Goal: Task Accomplishment & Management: Use online tool/utility

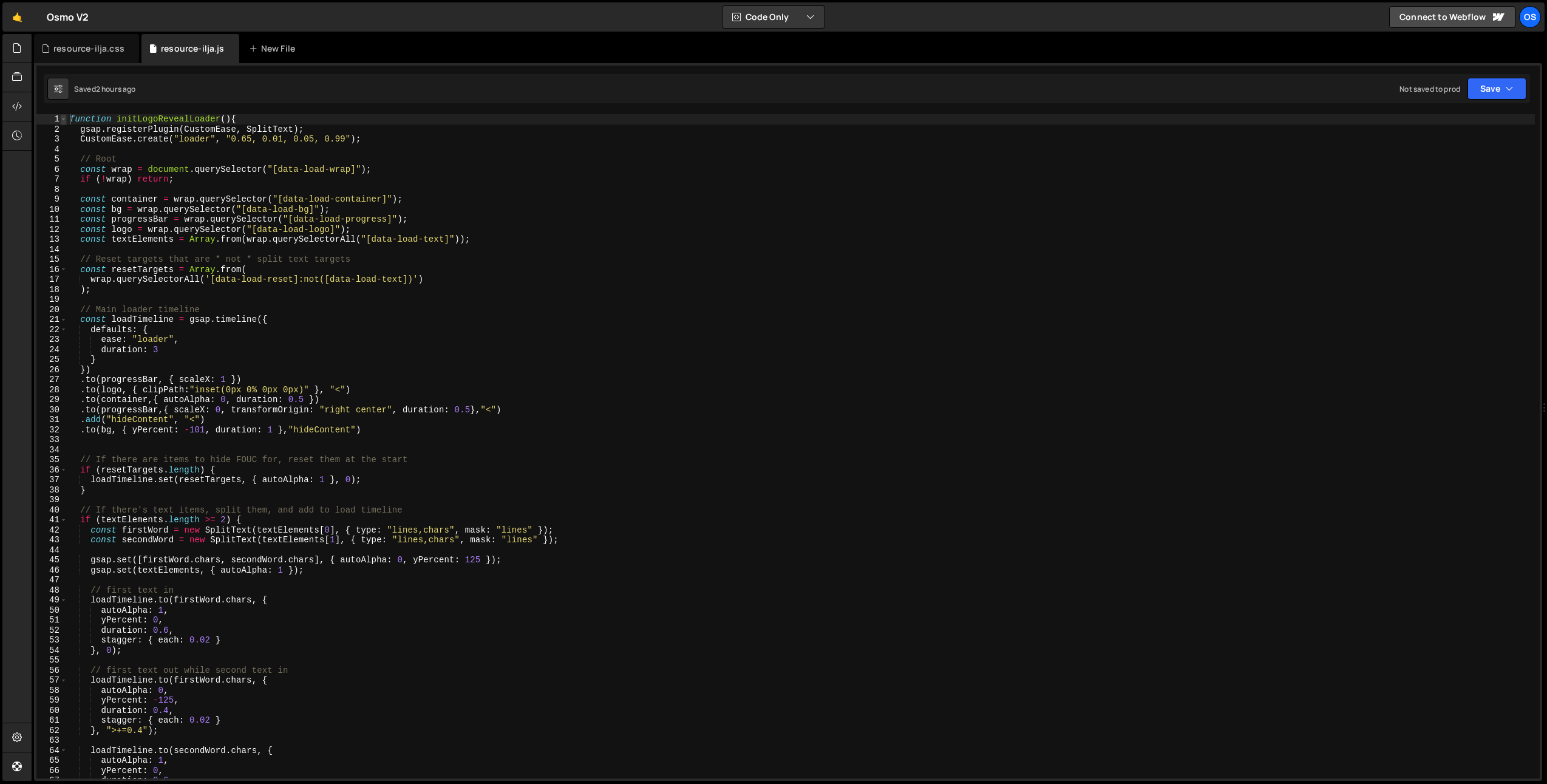
type textarea "function initLogoRevealLoader(){"
click at [66, 119] on span at bounding box center [64, 119] width 6 height 10
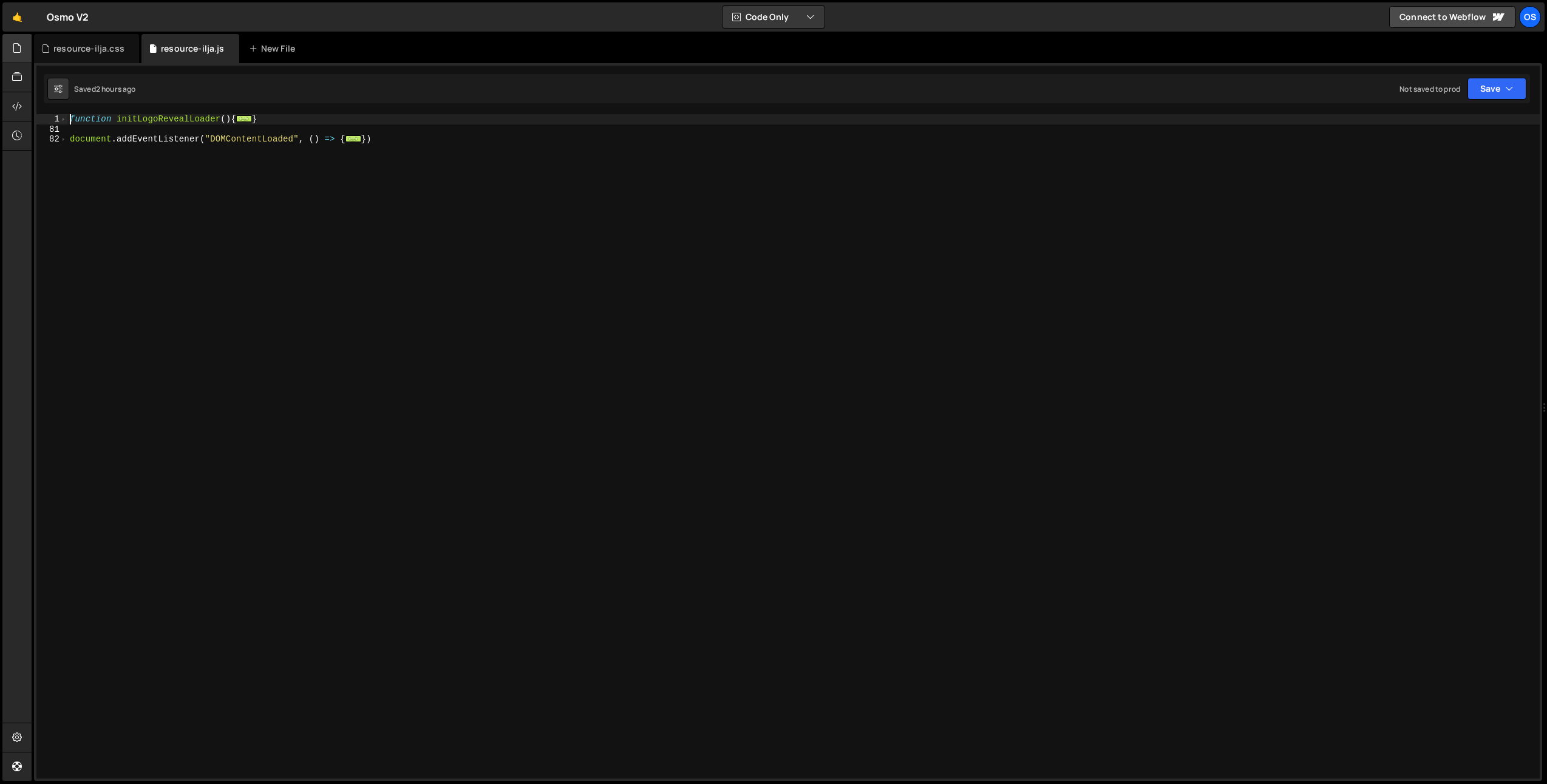
click at [10, 48] on div at bounding box center [18, 48] width 30 height 29
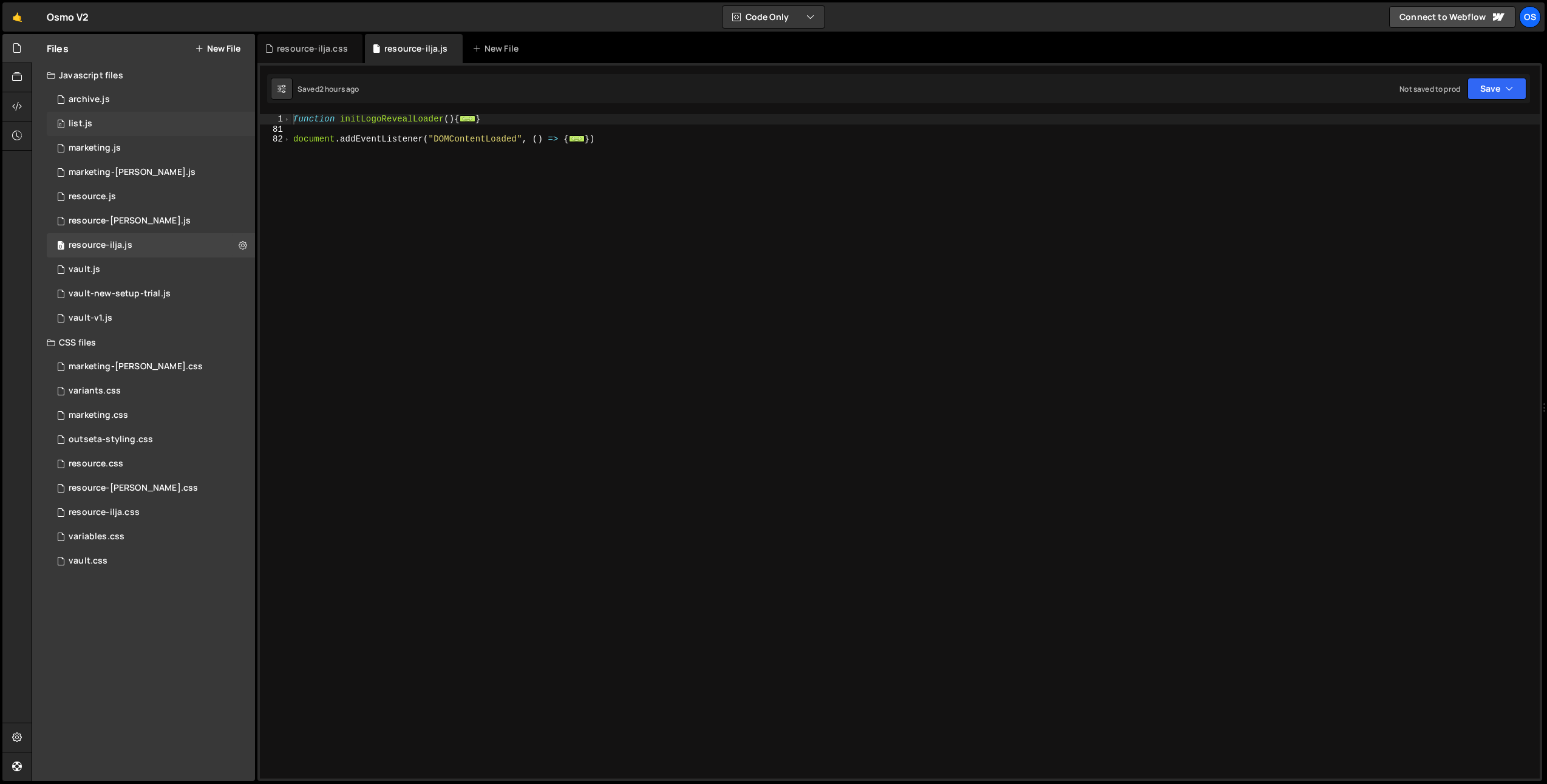
click at [145, 130] on div "0 list.js 0" at bounding box center [151, 123] width 208 height 24
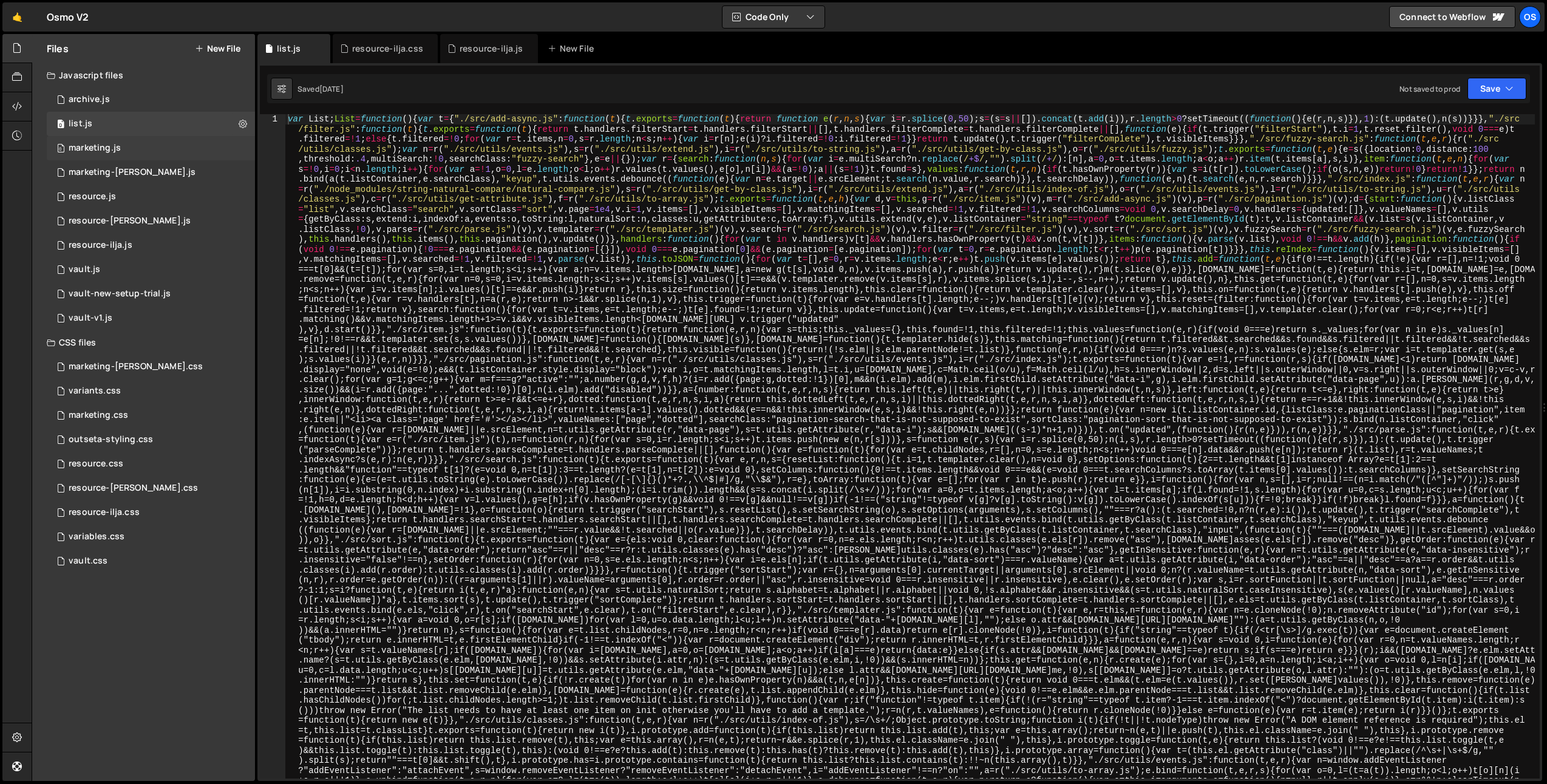
click at [137, 145] on div "0 marketing.js 0" at bounding box center [151, 148] width 208 height 24
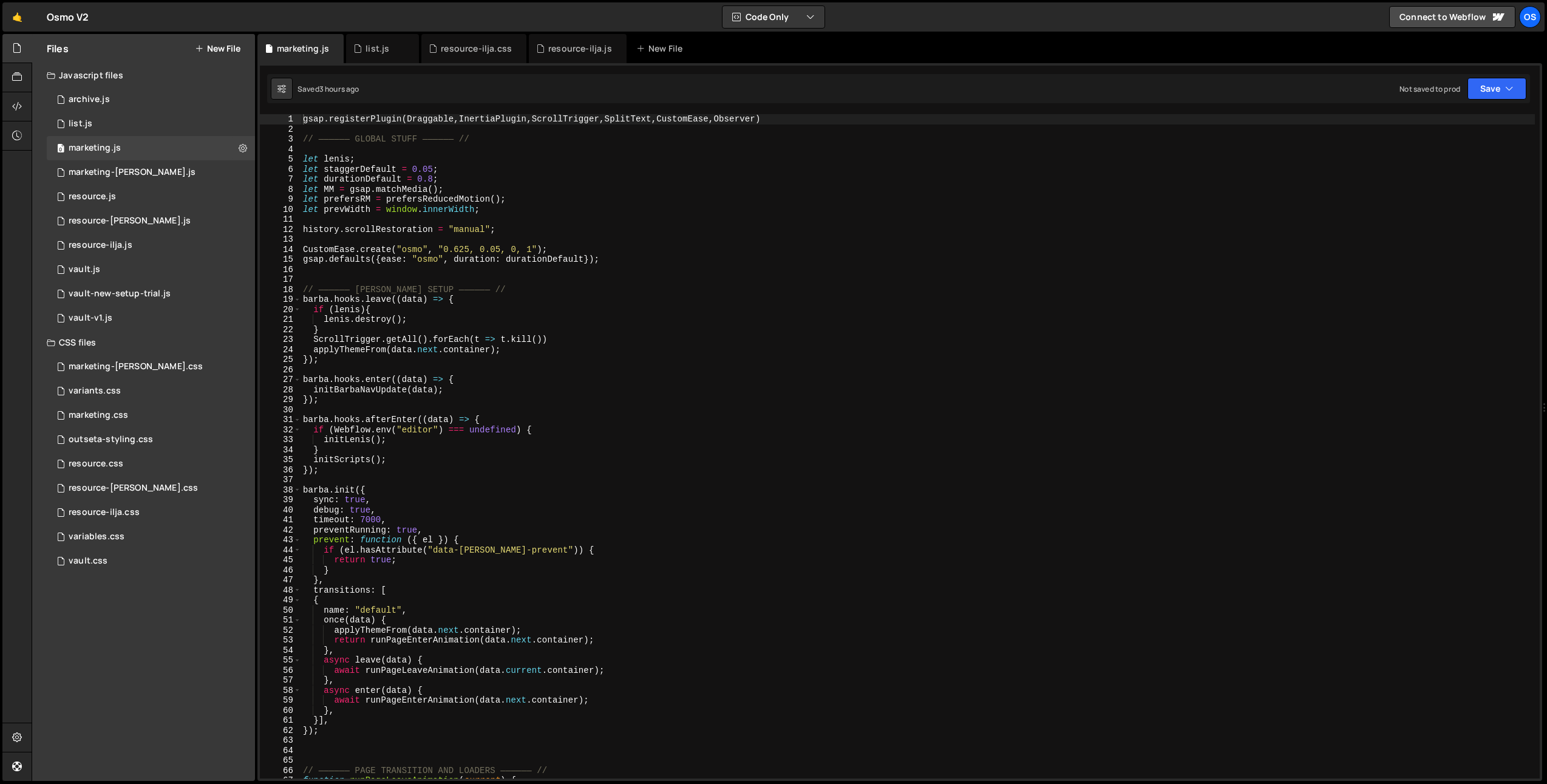
type textarea "CustomEase.create("osmo", "0.625, 0.05, 0, 1");"
click at [514, 253] on div "gsap . registerPlugin ( Draggable , InertiaPlugin , ScrollTrigger , SplitText ,…" at bounding box center [918, 456] width 1235 height 684
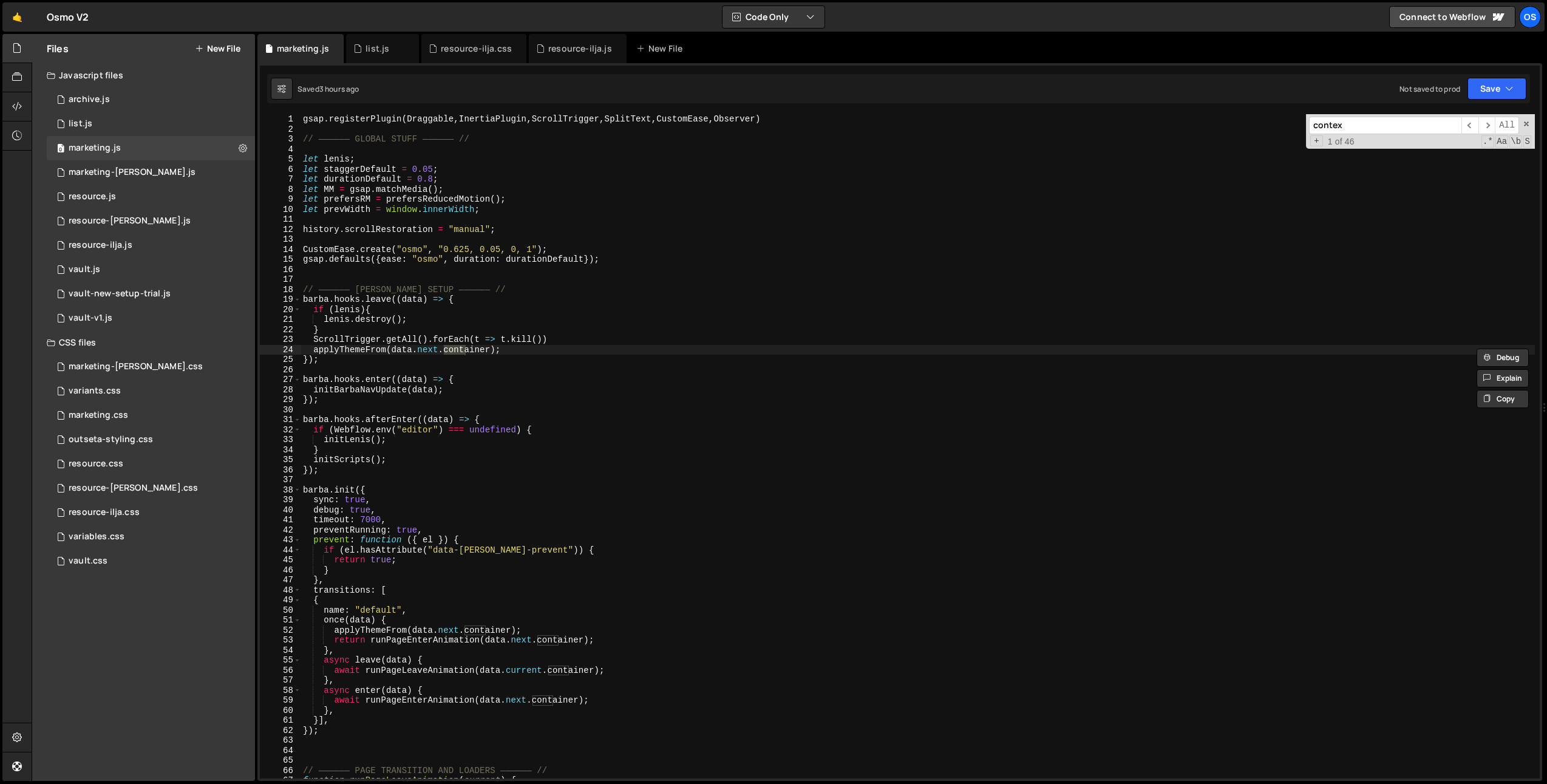
scroll to position [1400, 0]
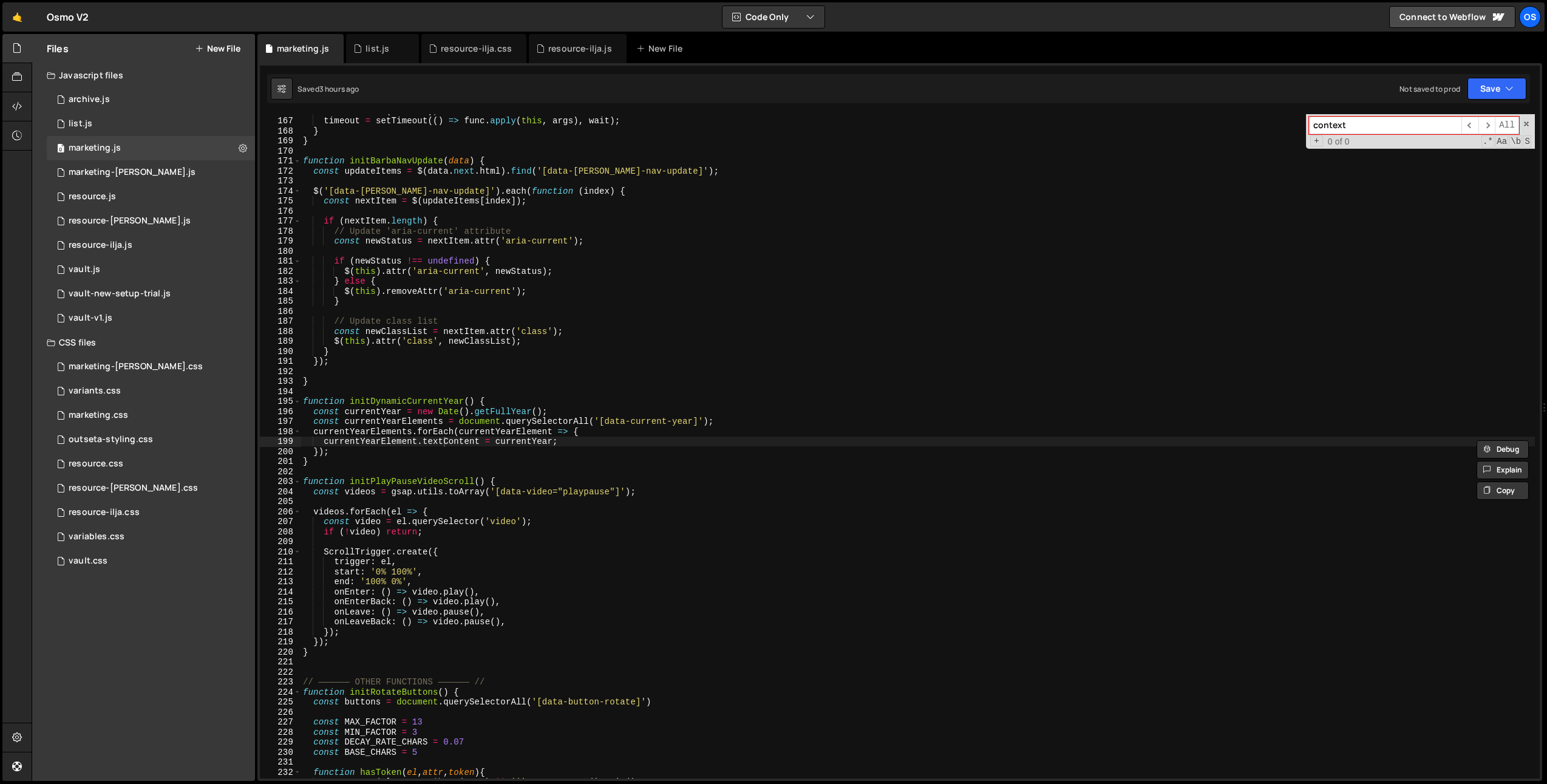
type input "context"
click at [1530, 117] on div "context ​ ​ All Replace All + 0 of 0 .* Aa \b S" at bounding box center [1420, 131] width 229 height 34
click at [1529, 123] on span at bounding box center [1526, 123] width 8 height 8
type textarea "currentYearElement.textContent = currentYear;"
